Goal: Task Accomplishment & Management: Manage account settings

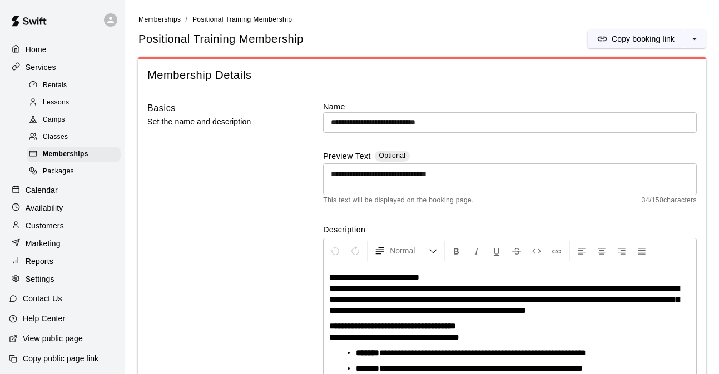
scroll to position [233, 0]
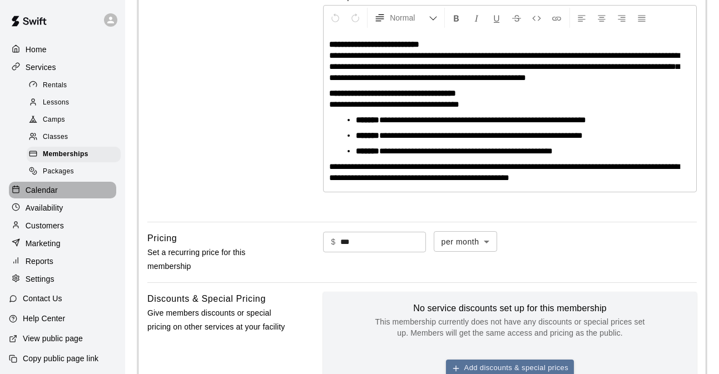
click at [51, 191] on p "Calendar" at bounding box center [42, 190] width 32 height 11
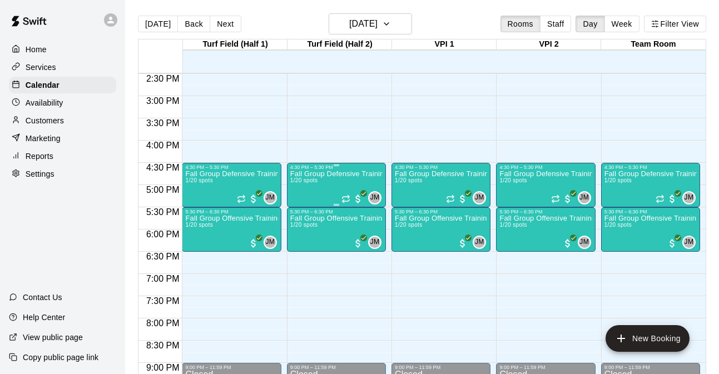
scroll to position [637, 0]
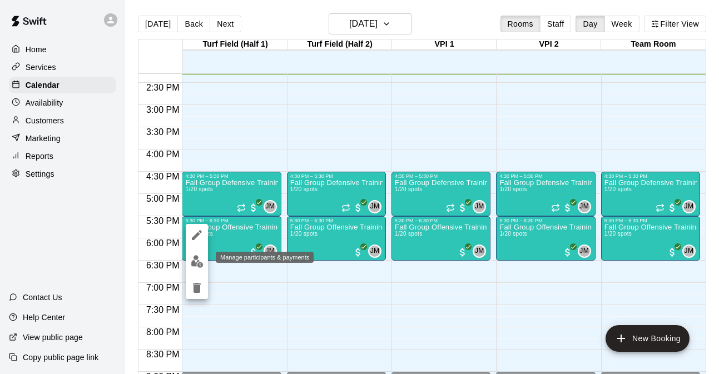
click at [201, 262] on img "edit" at bounding box center [197, 261] width 13 height 13
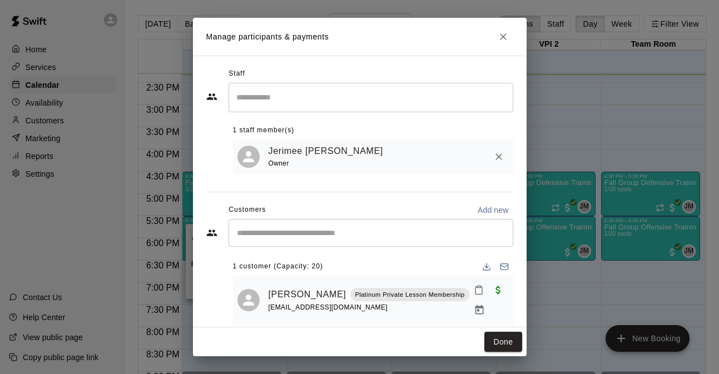
click at [499, 40] on icon "Close" at bounding box center [503, 36] width 11 height 11
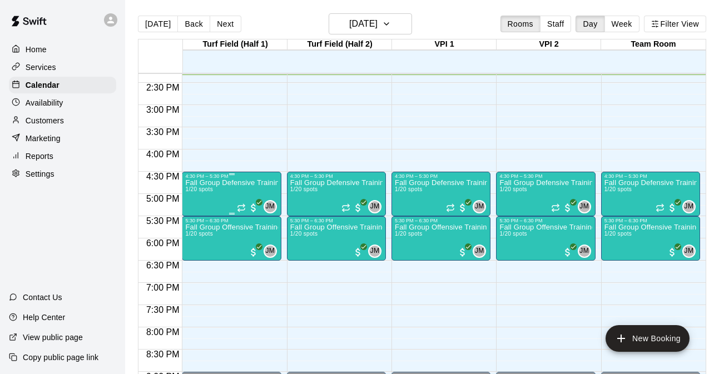
click at [223, 193] on div "Fall Group Defensive Training 1/20 spots" at bounding box center [231, 366] width 92 height 374
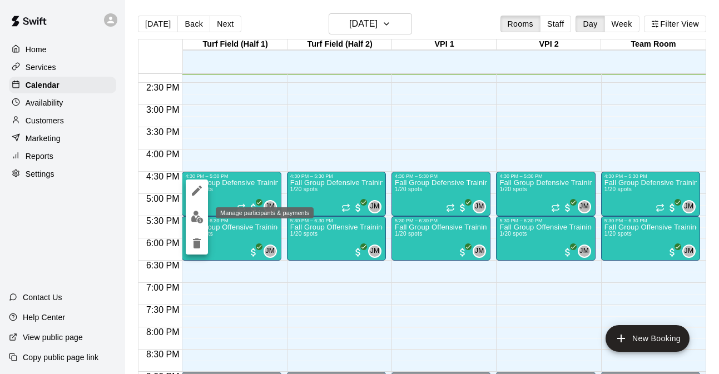
click at [195, 220] on img "edit" at bounding box center [197, 217] width 13 height 13
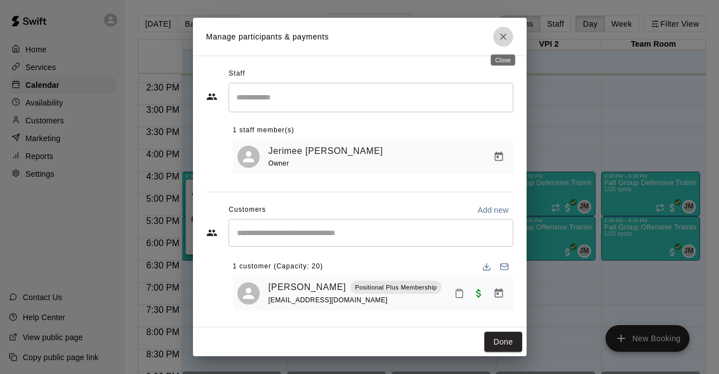
click at [505, 35] on icon "Close" at bounding box center [503, 36] width 7 height 7
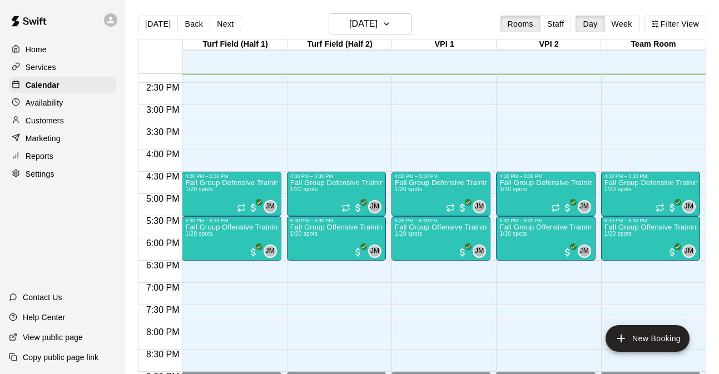
click at [388, 35] on div "[DATE] Back [DATE][DATE] Rooms Staff Day Week Filter View" at bounding box center [422, 26] width 569 height 26
click at [378, 26] on h6 "[DATE]" at bounding box center [363, 24] width 28 height 16
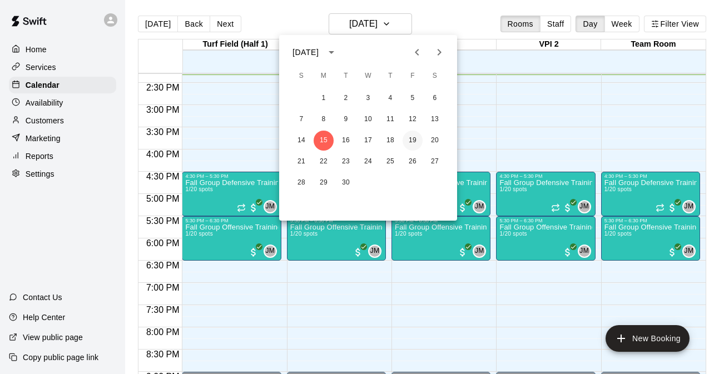
click at [416, 140] on button "19" at bounding box center [413, 141] width 20 height 20
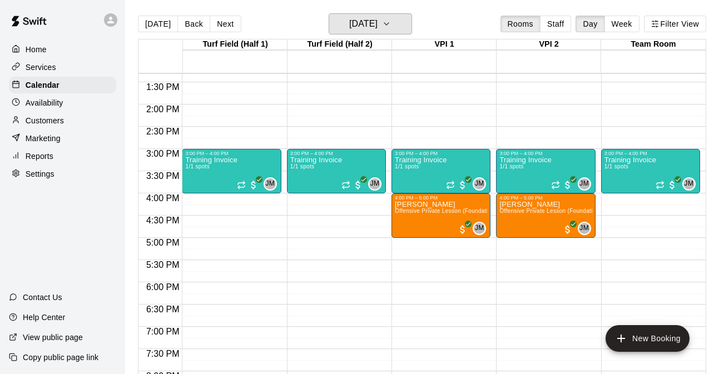
scroll to position [594, 0]
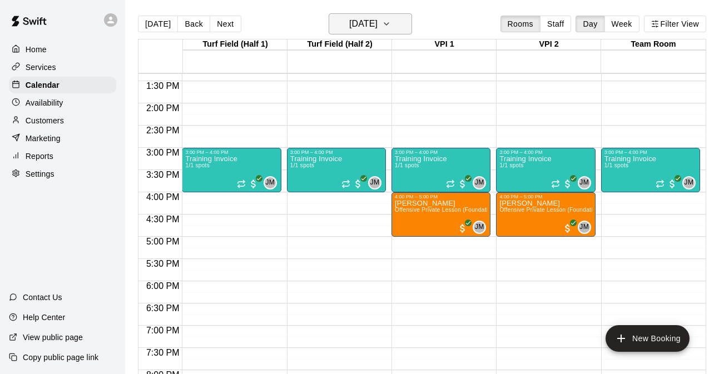
click at [393, 21] on button "[DATE]" at bounding box center [370, 23] width 83 height 21
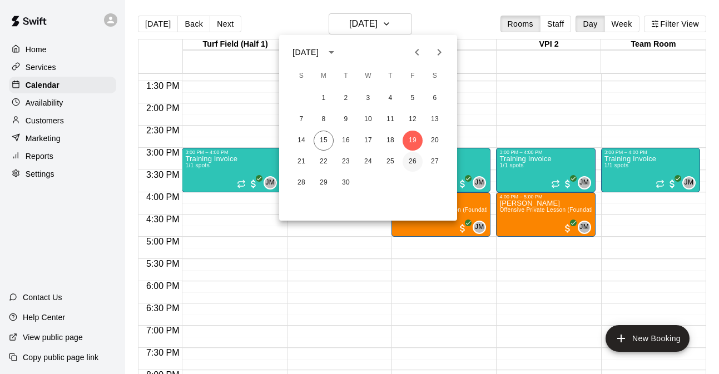
click at [417, 160] on button "26" at bounding box center [413, 162] width 20 height 20
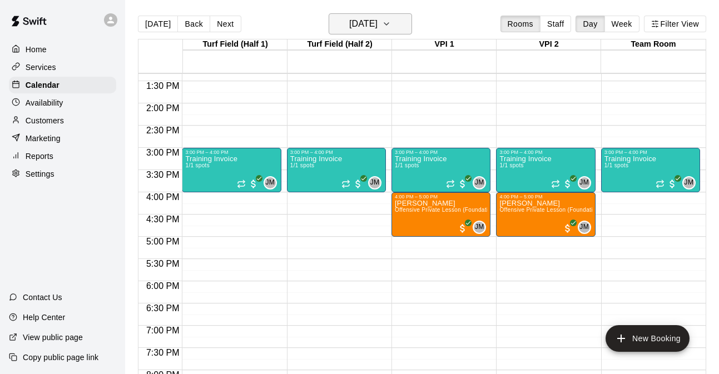
click at [392, 24] on button "[DATE]" at bounding box center [370, 23] width 83 height 21
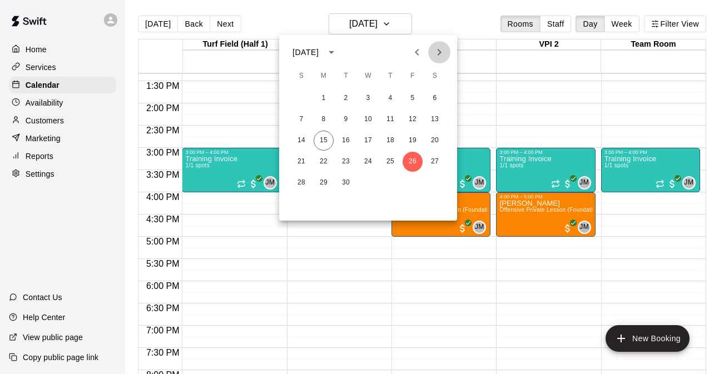
click at [441, 53] on icon "Next month" at bounding box center [439, 52] width 13 height 13
click at [411, 144] on button "17" at bounding box center [413, 141] width 20 height 20
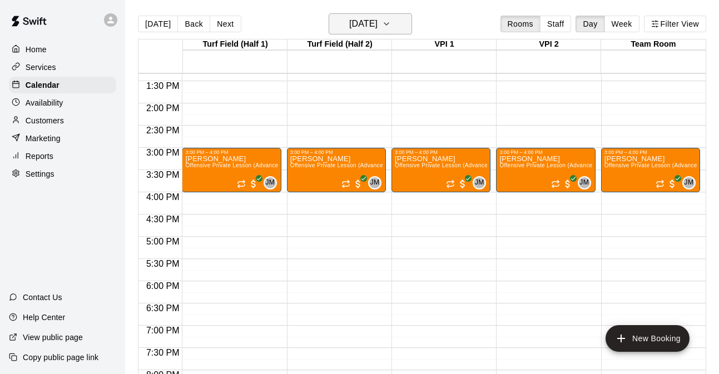
click at [391, 27] on icon "button" at bounding box center [386, 23] width 9 height 13
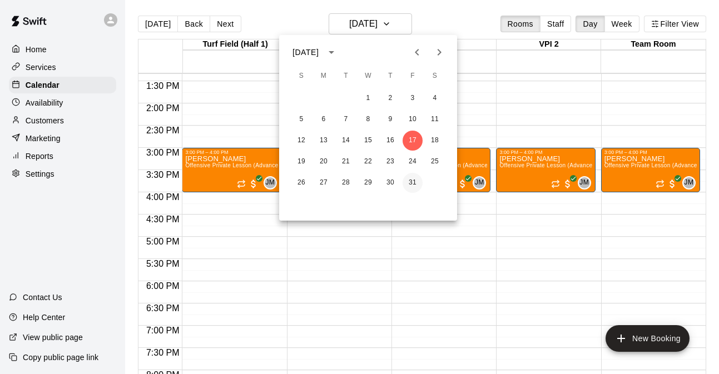
click at [410, 178] on button "31" at bounding box center [413, 183] width 20 height 20
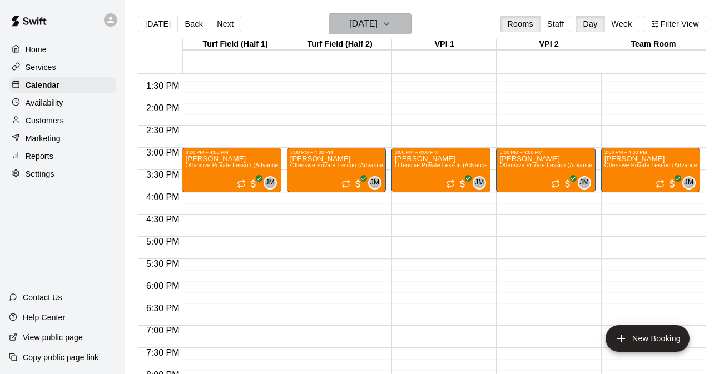
click at [391, 25] on icon "button" at bounding box center [386, 23] width 9 height 13
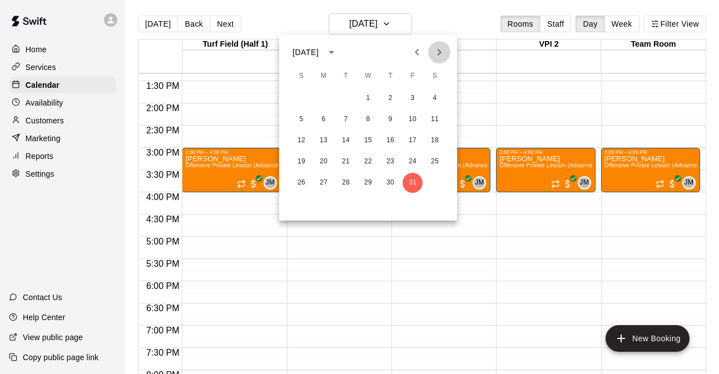
click at [436, 60] on button "Next month" at bounding box center [439, 52] width 22 height 22
click at [413, 181] on button "28" at bounding box center [413, 183] width 20 height 20
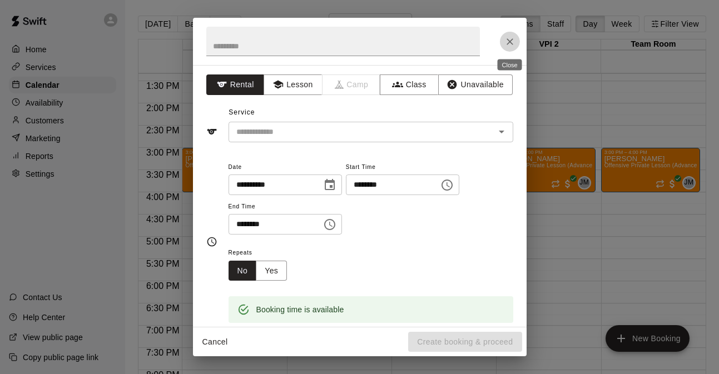
click at [506, 43] on icon "Close" at bounding box center [510, 41] width 11 height 11
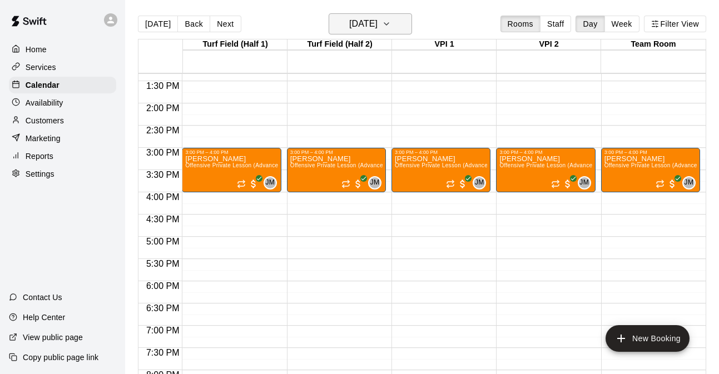
click at [378, 25] on h6 "[DATE]" at bounding box center [363, 24] width 28 height 16
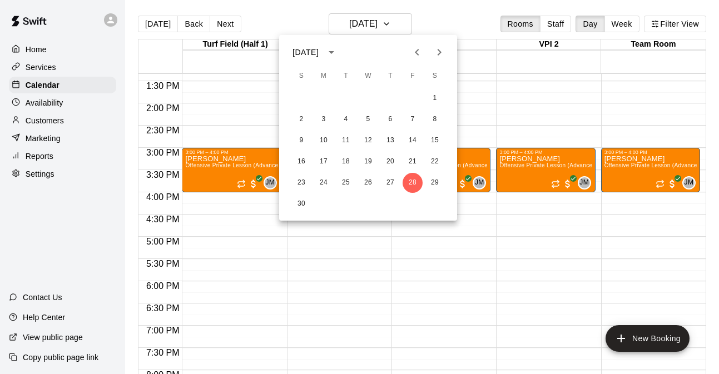
click at [154, 22] on div at bounding box center [359, 187] width 719 height 374
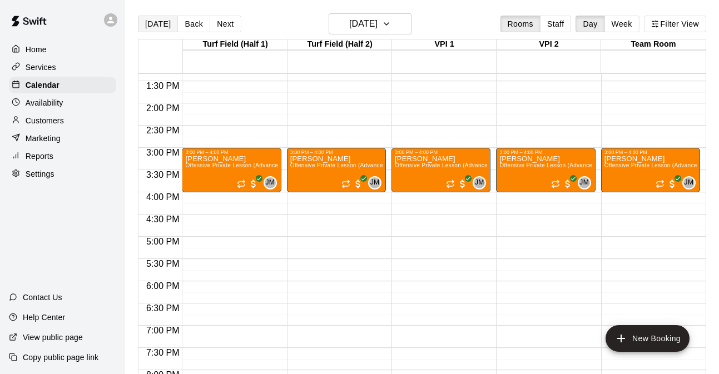
click at [158, 22] on button "[DATE]" at bounding box center [158, 24] width 40 height 17
